Goal: Task Accomplishment & Management: Use online tool/utility

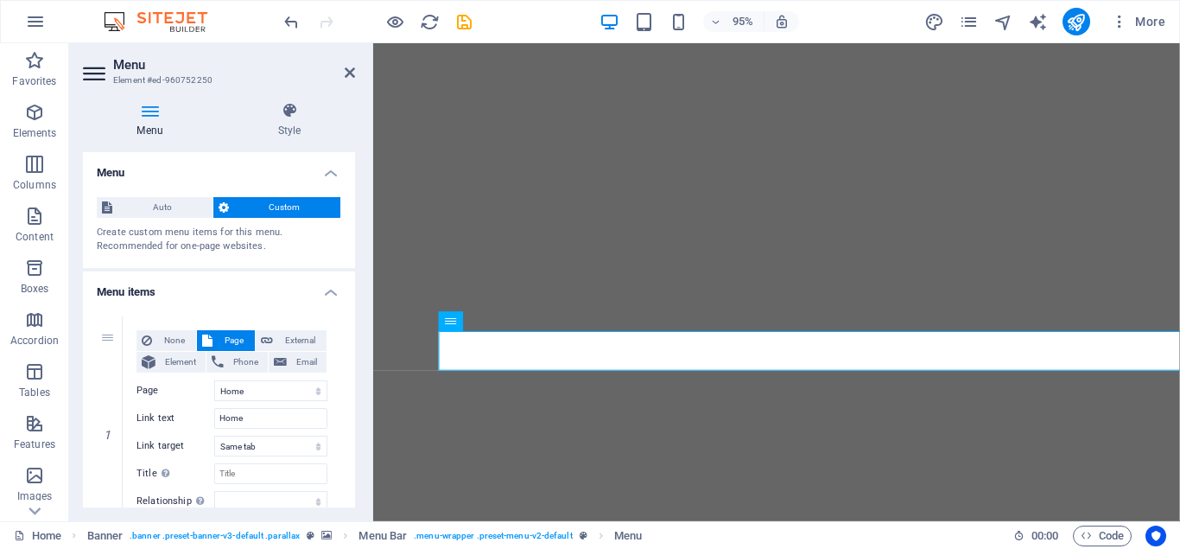
select select
select select "1"
select select
select select "3"
select select
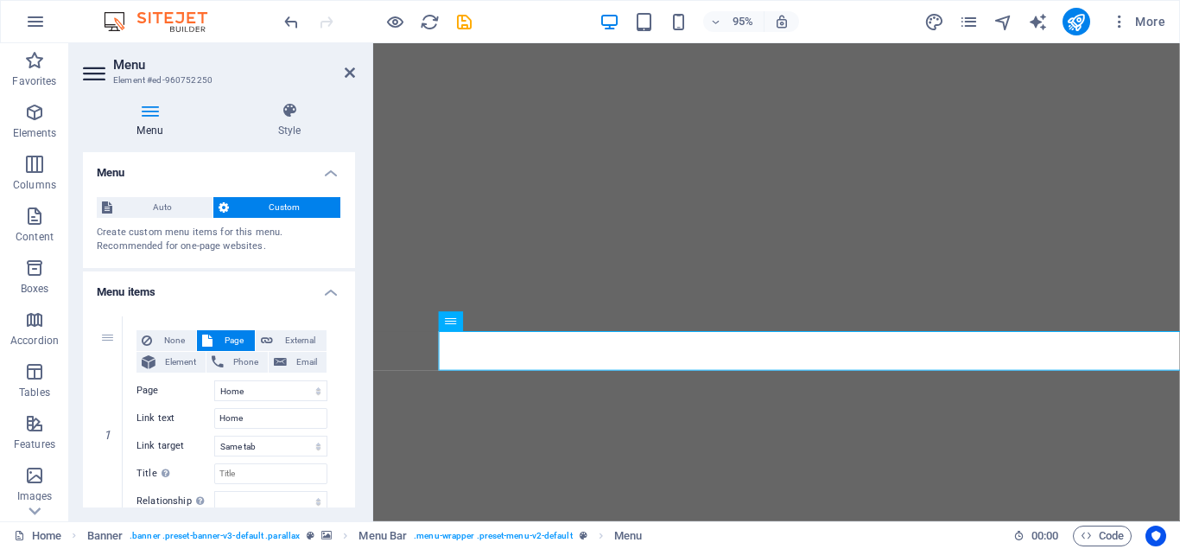
select select "5"
select select
select select "6"
select select
select select "8"
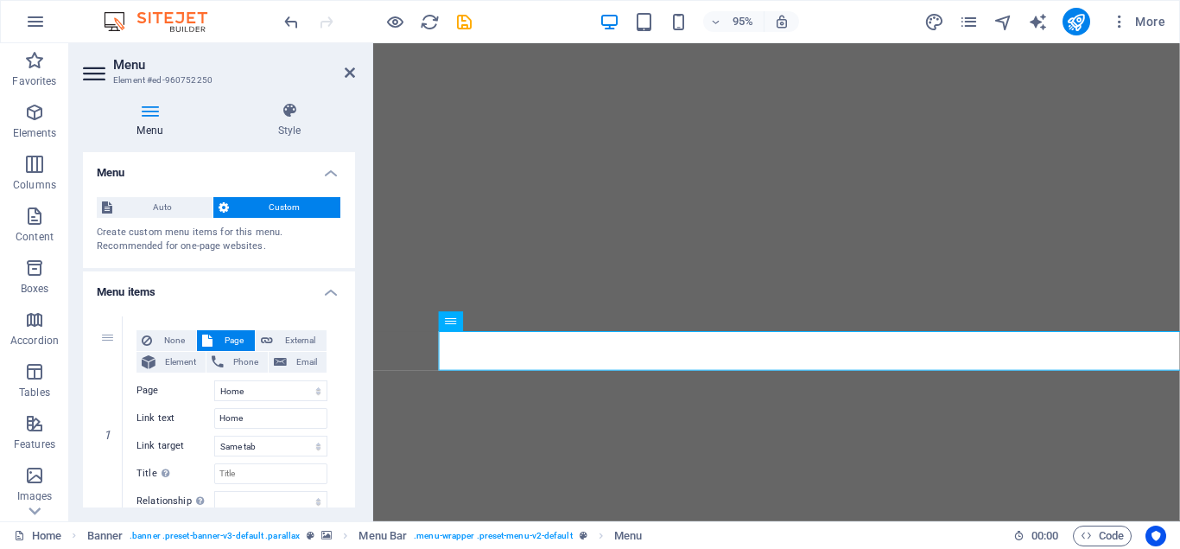
select select
select select "9"
select select
select select "10"
select select
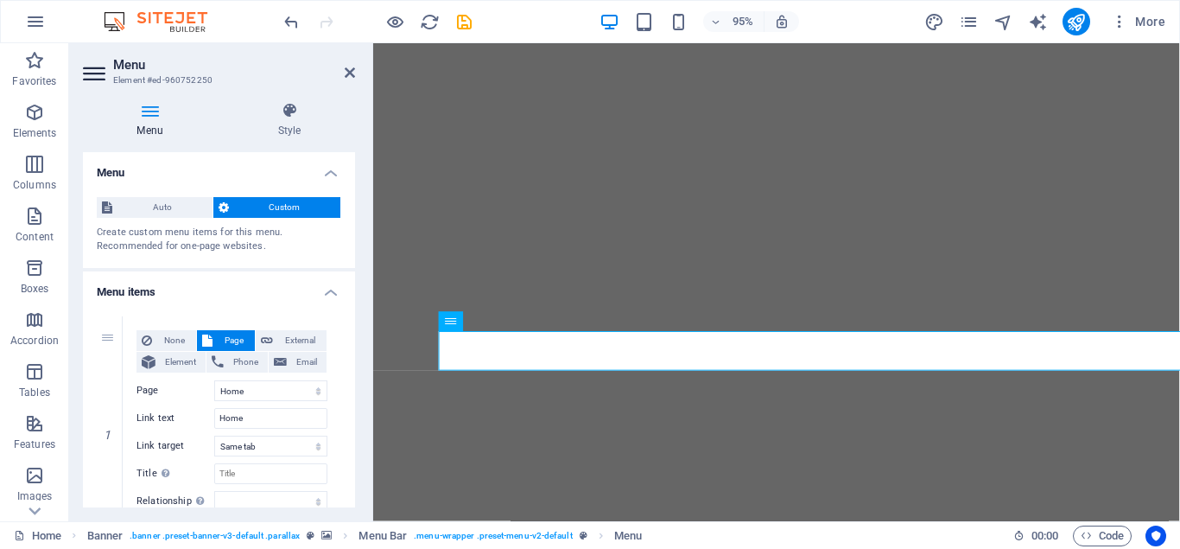
scroll to position [609, 0]
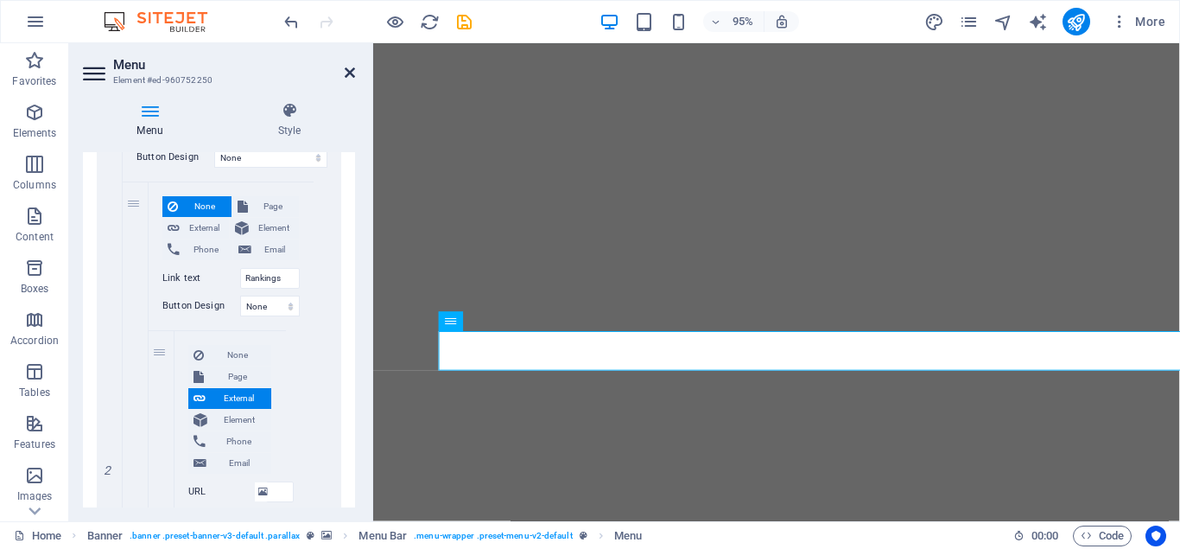
click at [353, 70] on icon at bounding box center [350, 73] width 10 height 14
